Goal: Task Accomplishment & Management: Manage account settings

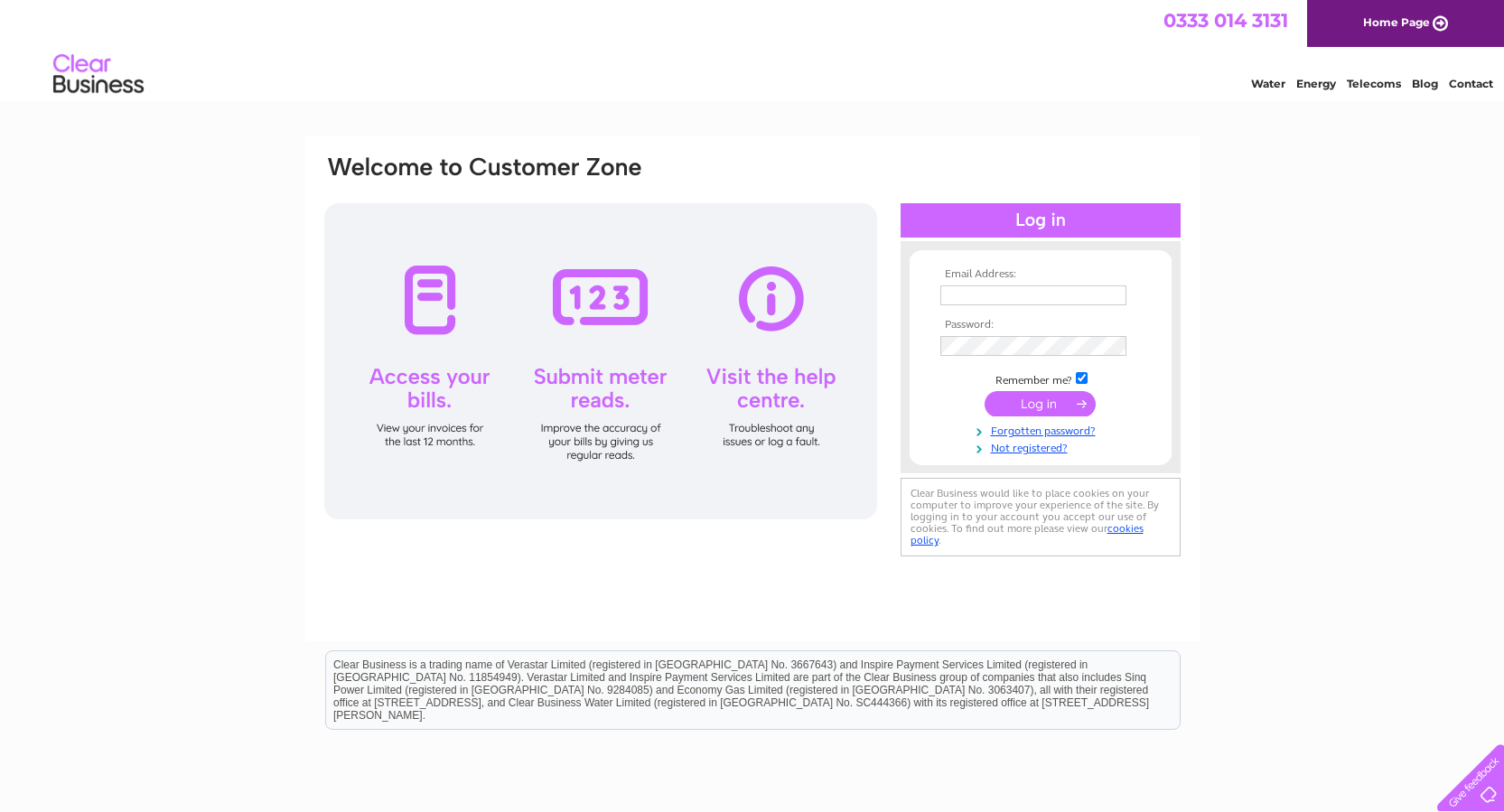
type input "[EMAIL_ADDRESS][DOMAIN_NAME]"
click at [1030, 397] on input "submit" at bounding box center [1040, 403] width 111 height 25
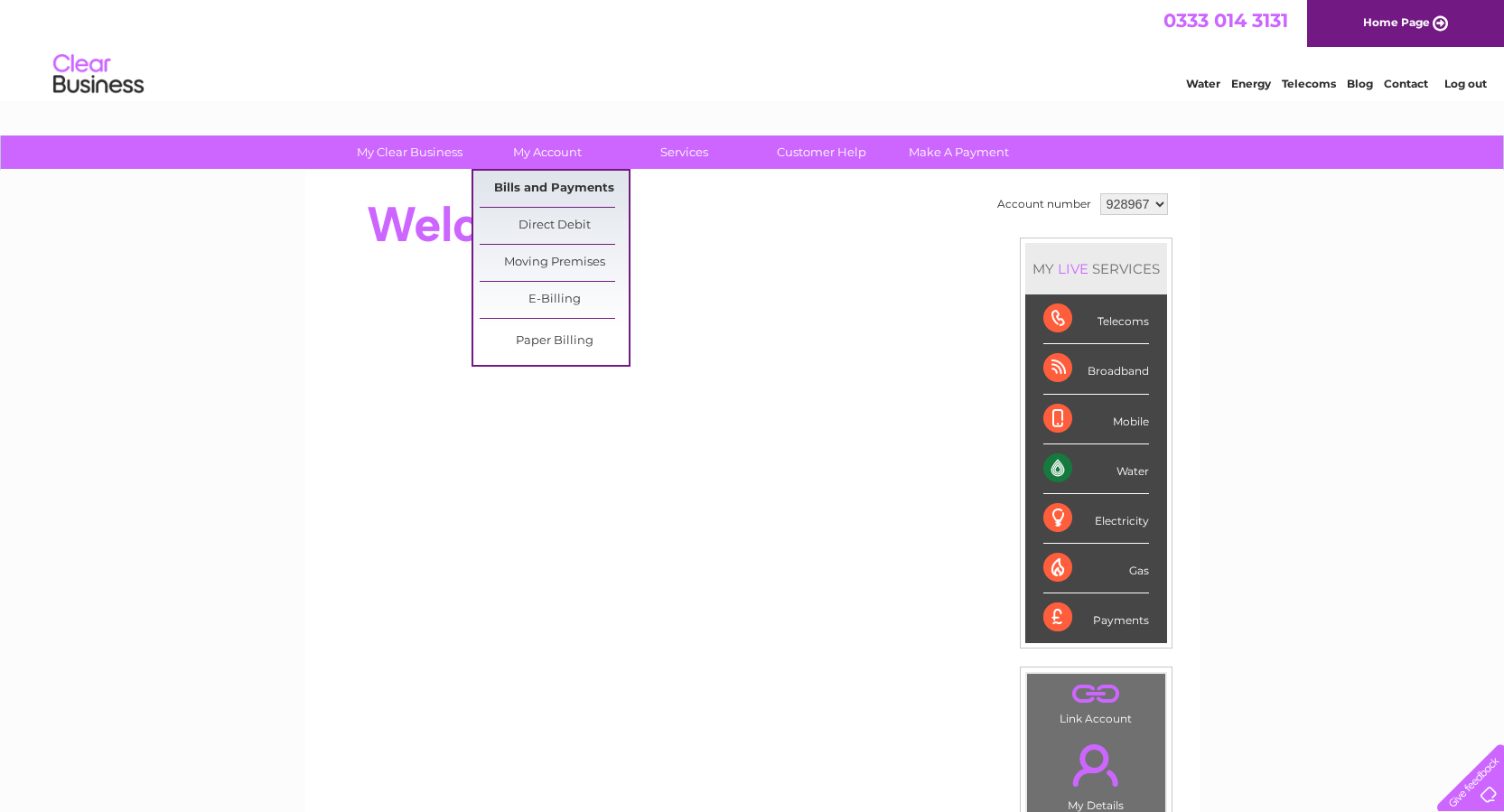
click at [558, 190] on link "Bills and Payments" at bounding box center [554, 188] width 150 height 36
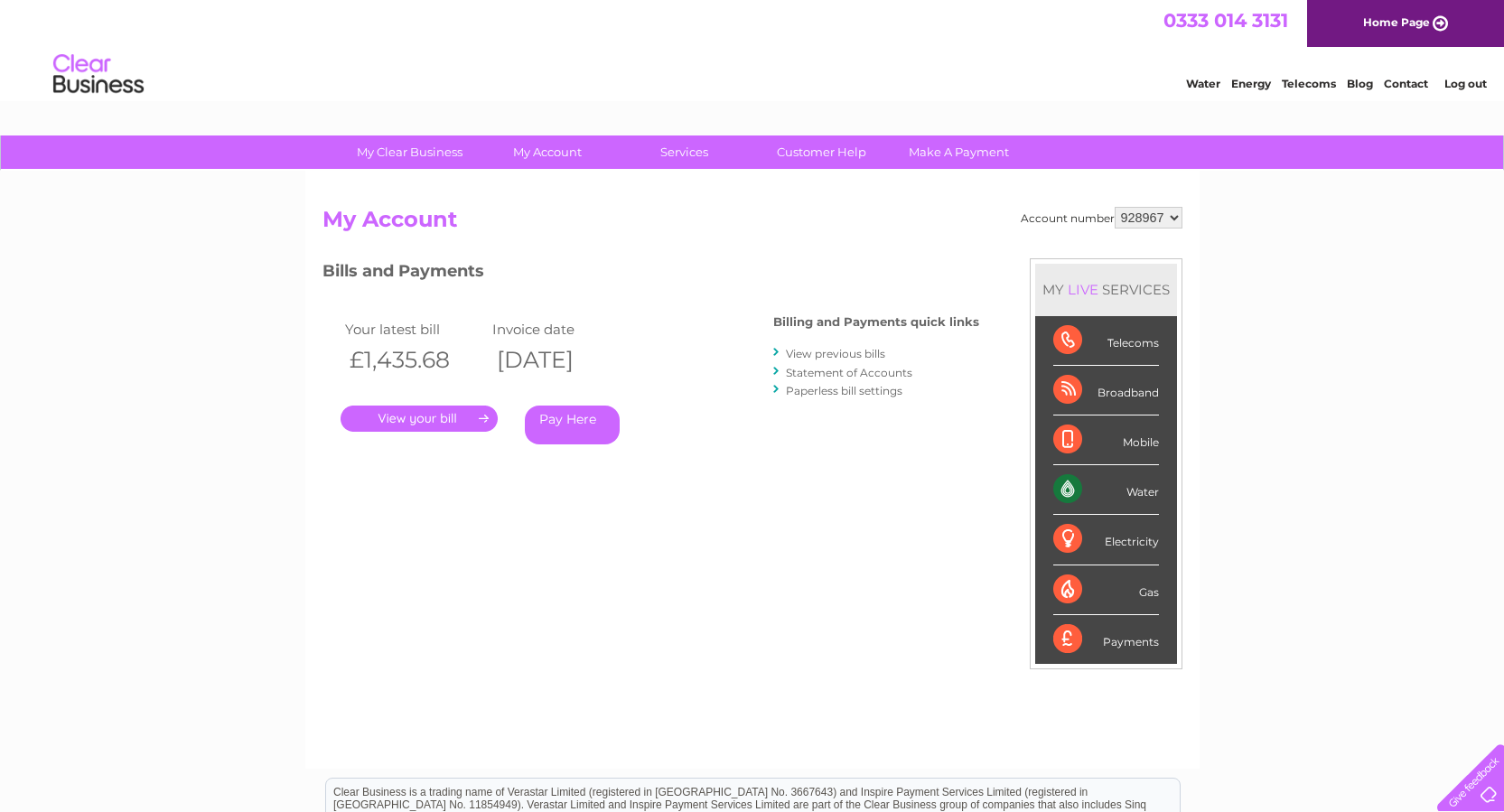
click at [410, 413] on link "." at bounding box center [420, 418] width 157 height 26
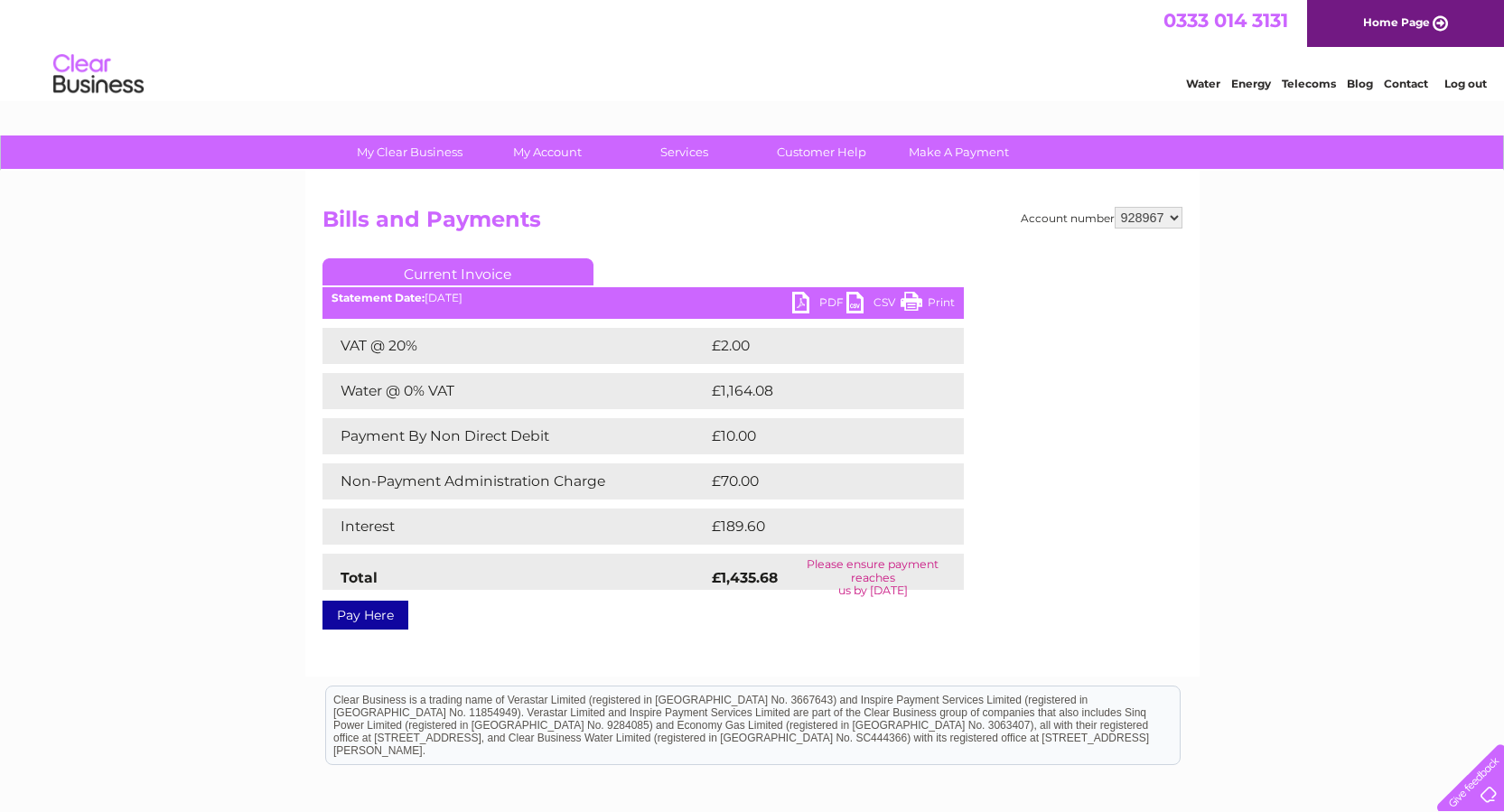
click at [940, 302] on link "Print" at bounding box center [928, 305] width 54 height 26
click at [792, 306] on link "PDF" at bounding box center [819, 305] width 54 height 26
click at [1179, 218] on select "928967 928969 943776 987813" at bounding box center [1148, 218] width 68 height 22
select select "928969"
click at [1114, 207] on select "928967 928969 943776 987813" at bounding box center [1148, 218] width 68 height 22
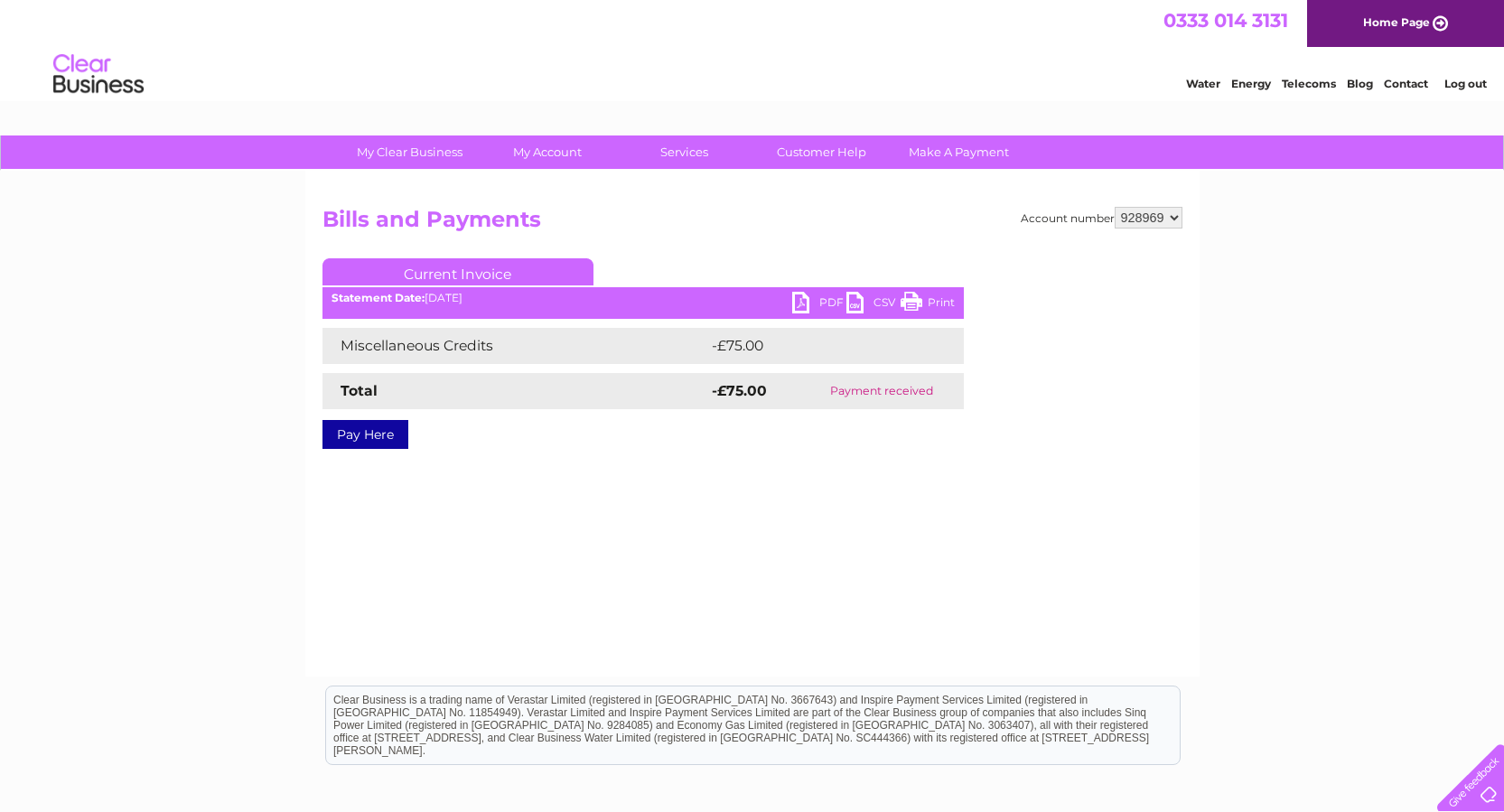
click at [1174, 218] on select "928967 928969 943776 987813" at bounding box center [1148, 218] width 68 height 22
select select "943776"
click at [1114, 207] on select "928967 928969 943776 987813" at bounding box center [1148, 218] width 68 height 22
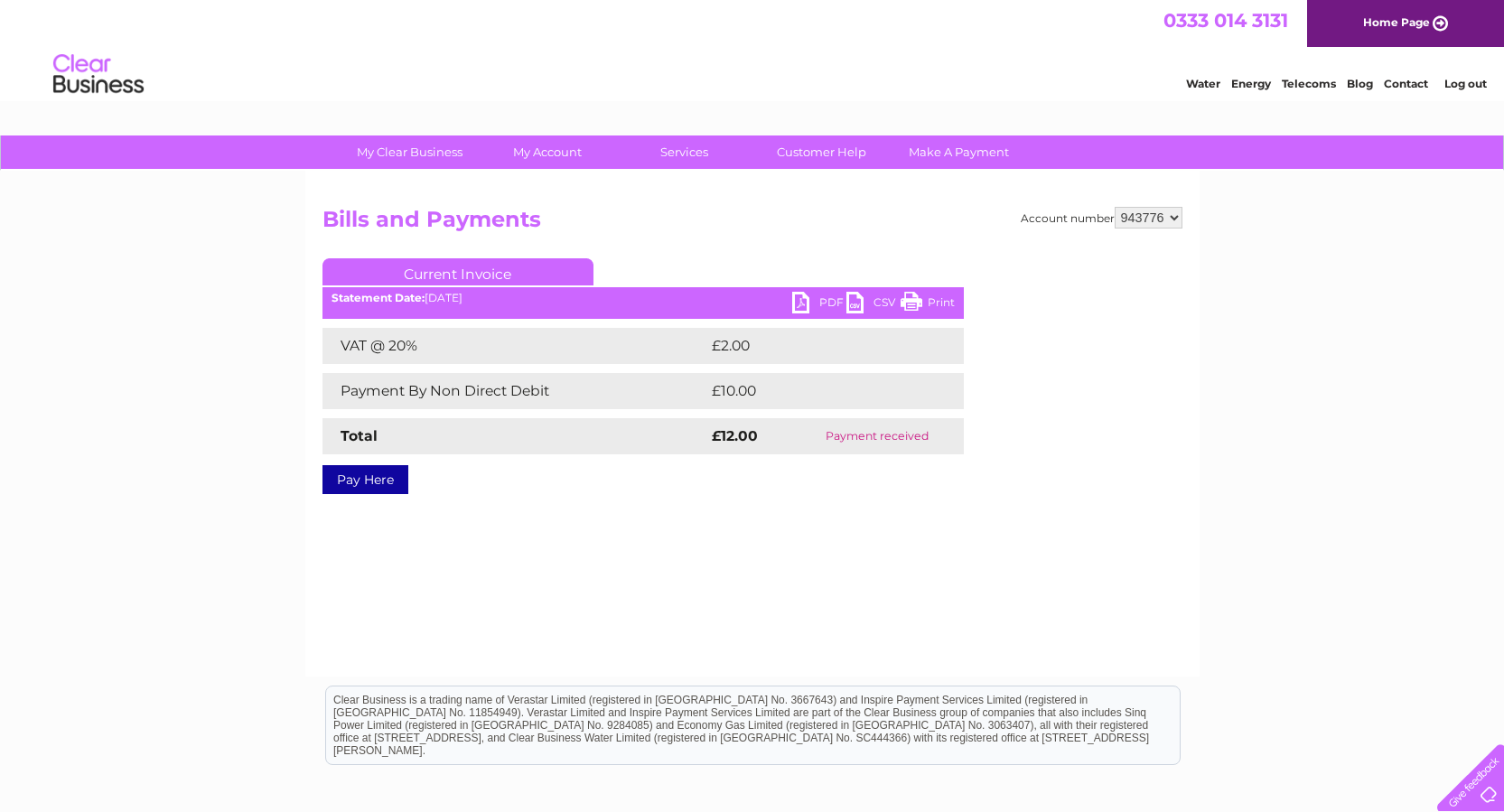
drag, startPoint x: 0, startPoint y: 0, endPoint x: 1173, endPoint y: 217, distance: 1192.9
click at [1173, 217] on select "928967 928969 943776 987813" at bounding box center [1148, 218] width 68 height 22
select select "987813"
click at [1114, 207] on select "928967 928969 943776 987813" at bounding box center [1148, 218] width 68 height 22
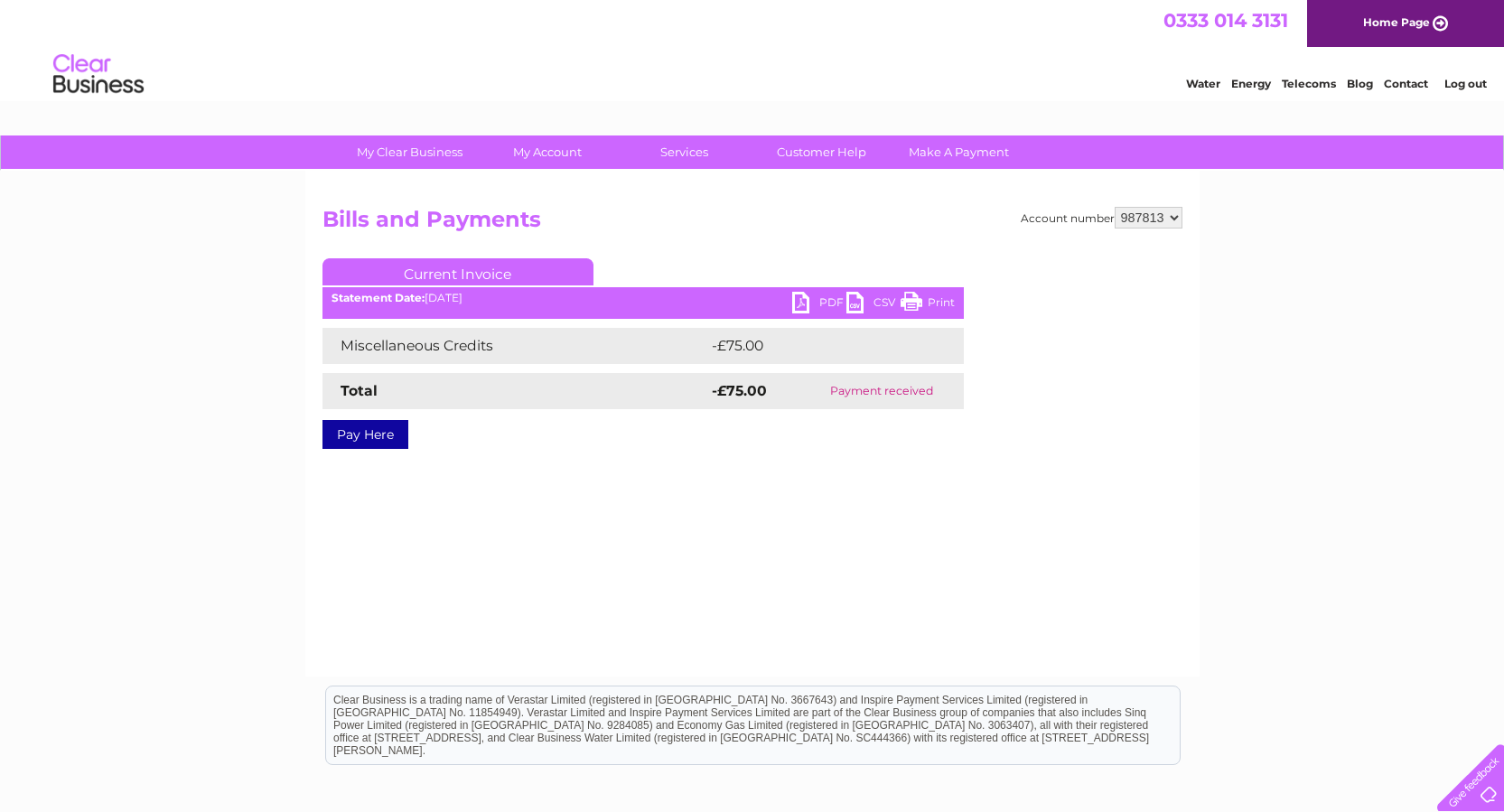
click at [1172, 216] on select "928967 928969 943776 987813" at bounding box center [1148, 218] width 68 height 22
select select "928967"
click at [1114, 207] on select "928967 928969 943776 987813" at bounding box center [1148, 218] width 68 height 22
